Goal: Information Seeking & Learning: Learn about a topic

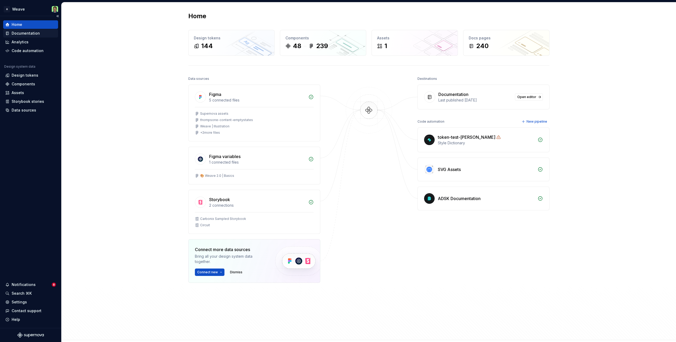
click at [32, 33] on div "Documentation" at bounding box center [26, 33] width 28 height 5
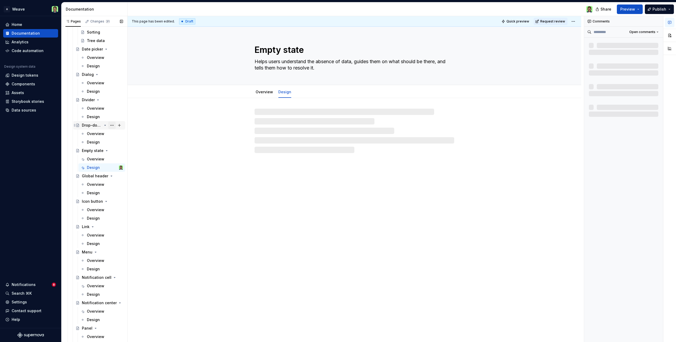
scroll to position [1203, 0]
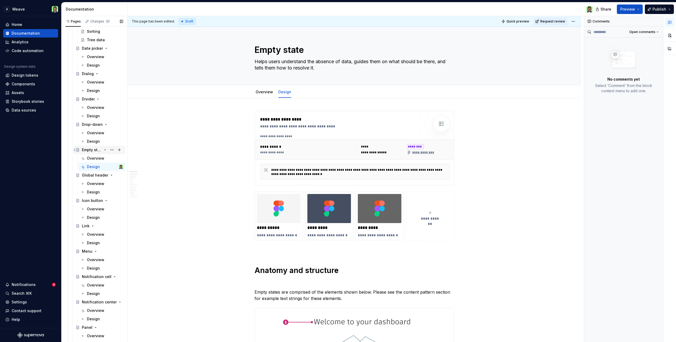
click at [88, 149] on div "Empty state" at bounding box center [92, 149] width 20 height 5
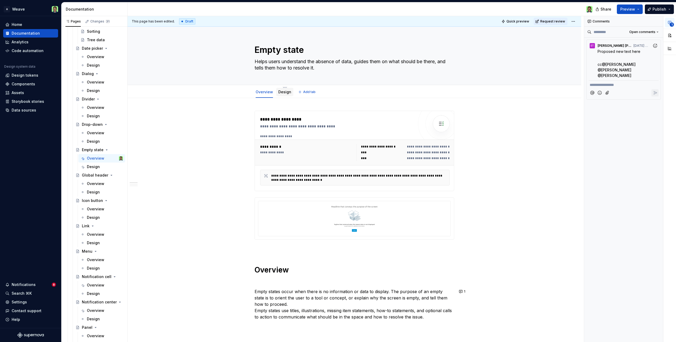
click at [285, 93] on link "Design" at bounding box center [284, 92] width 13 height 4
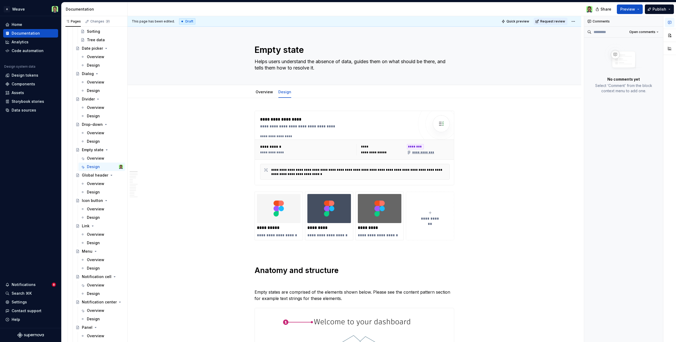
click at [187, 21] on div "Draft" at bounding box center [187, 21] width 16 height 6
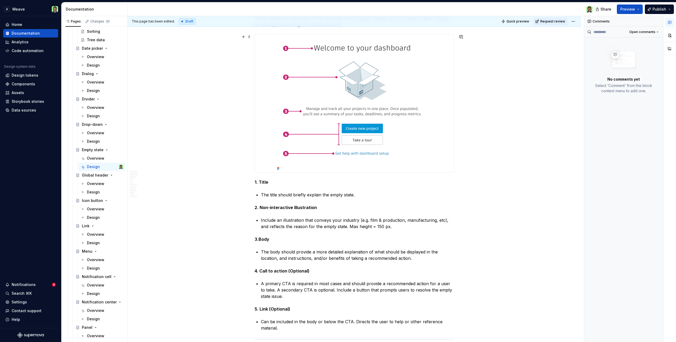
scroll to position [276, 0]
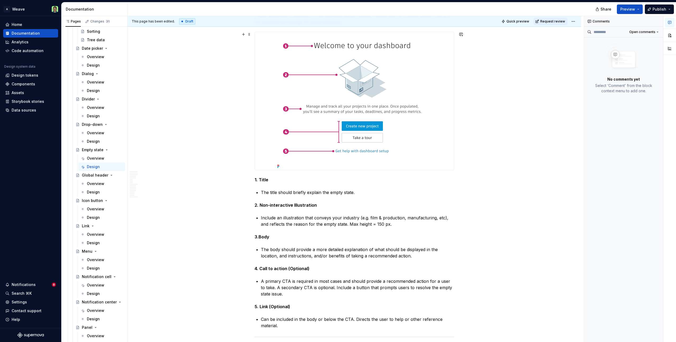
type textarea "*"
